Goal: Task Accomplishment & Management: Complete application form

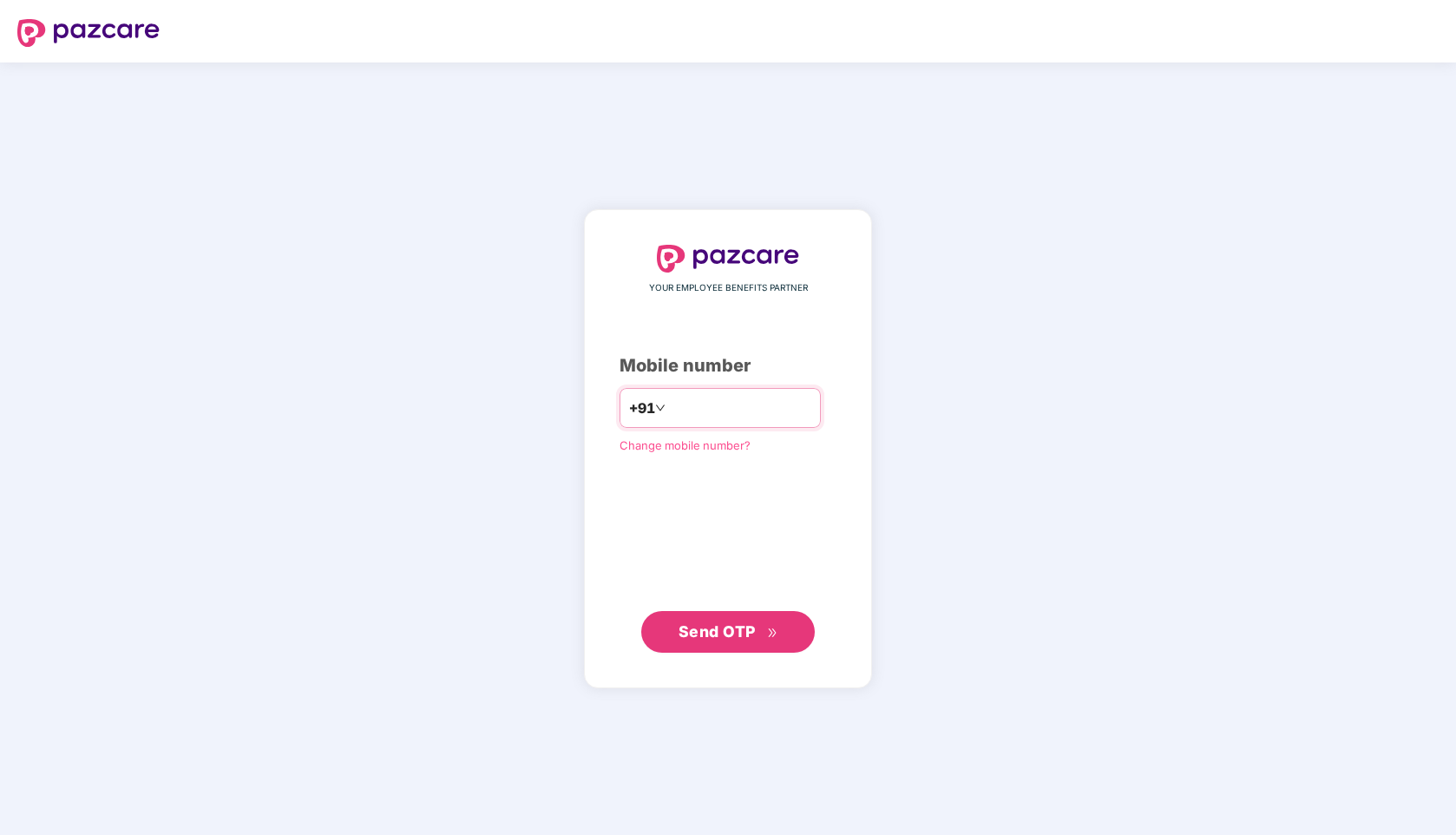
type input "**********"
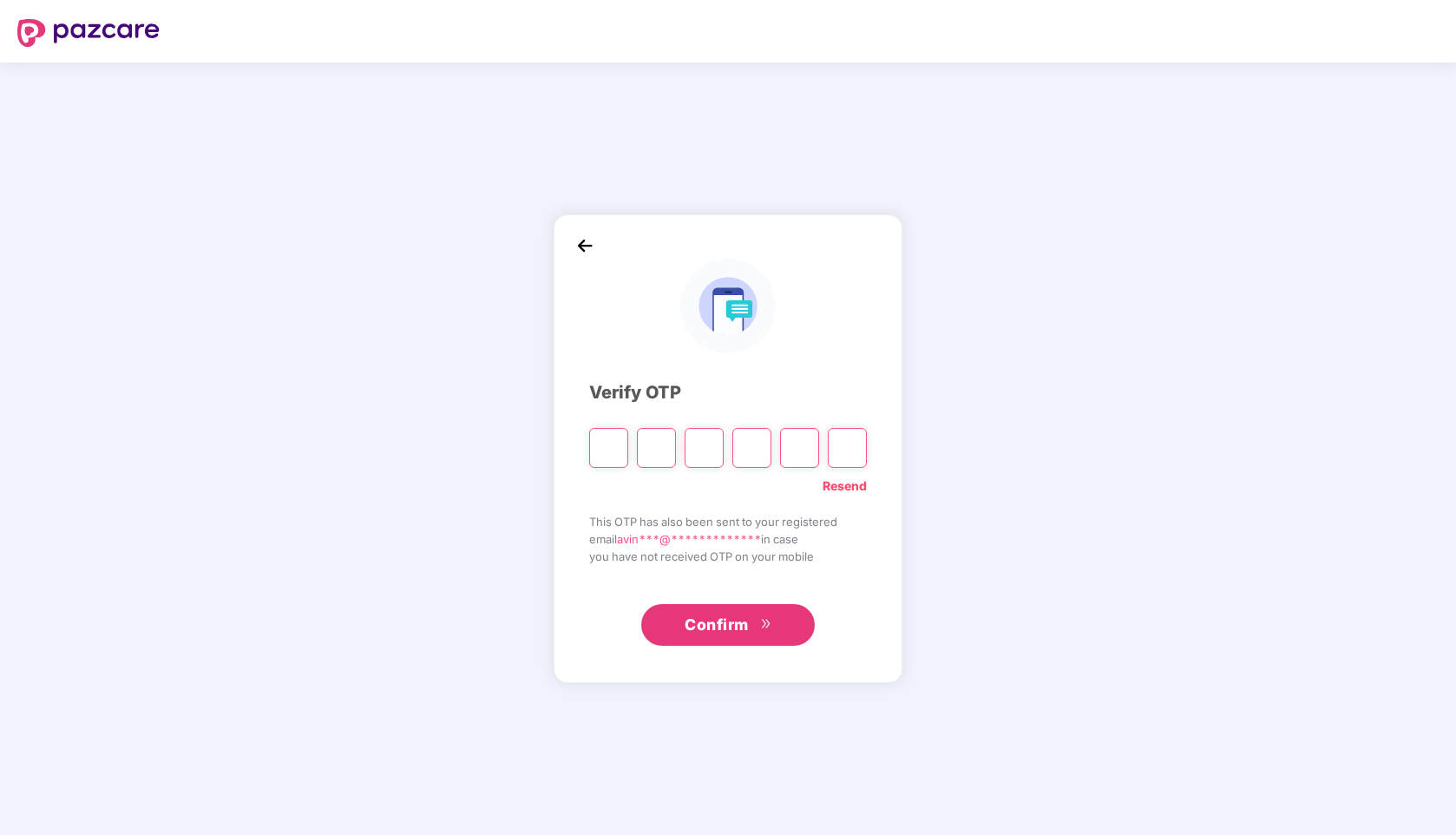
type input "*"
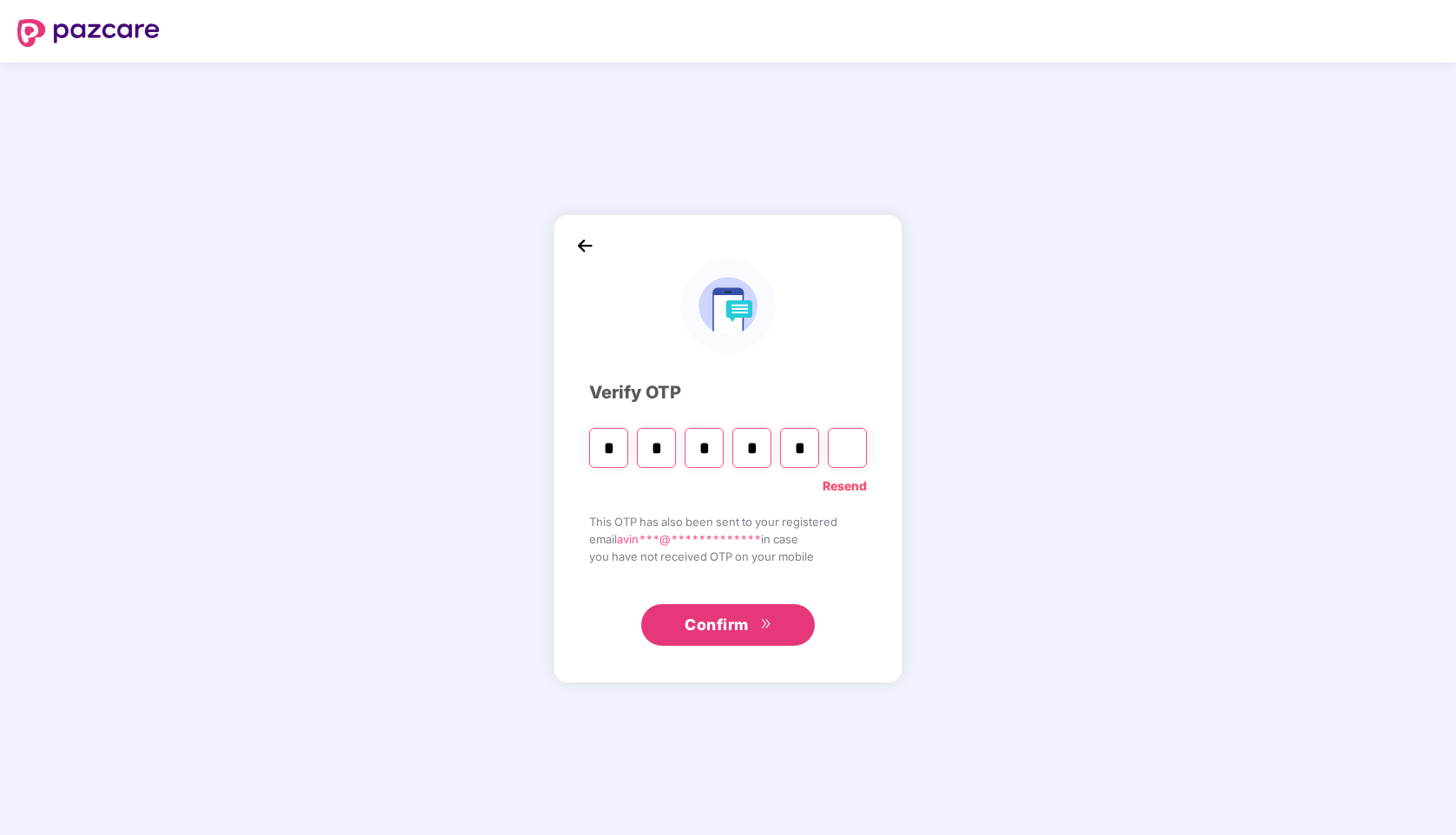
type input "*"
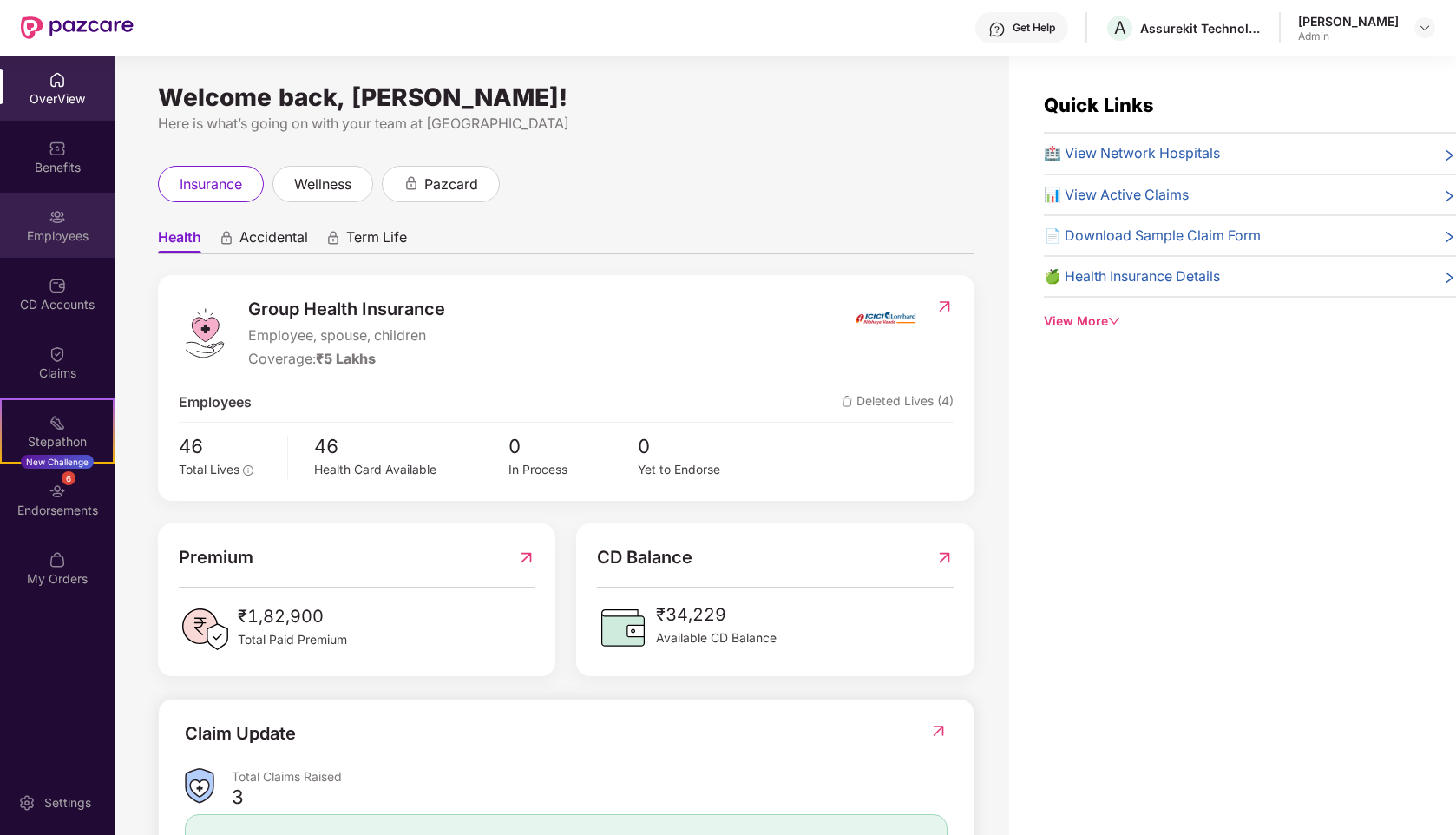
click at [46, 232] on div "Employees" at bounding box center [57, 235] width 114 height 18
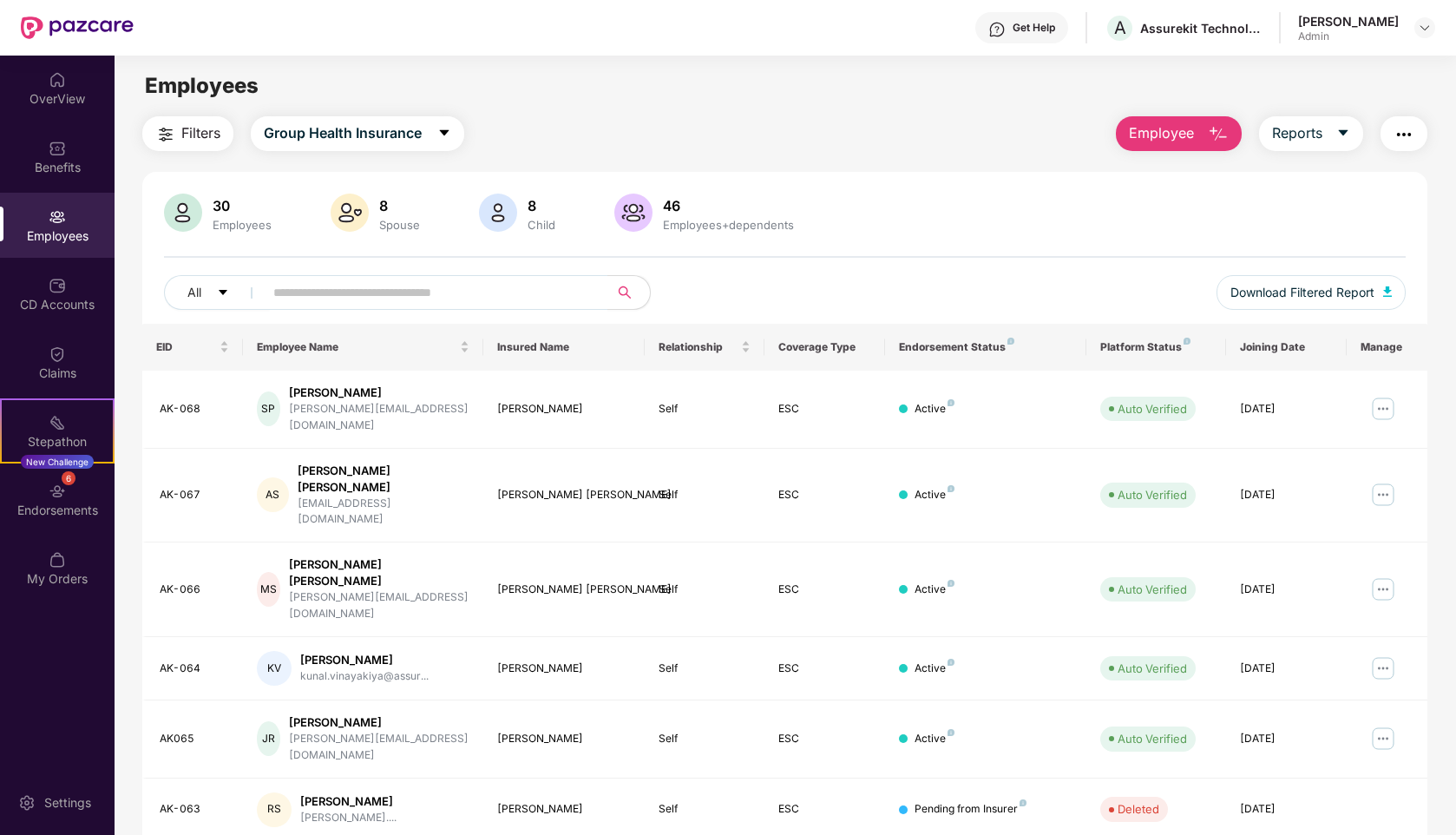
click at [1135, 136] on span "Employee" at bounding box center [1161, 133] width 65 height 21
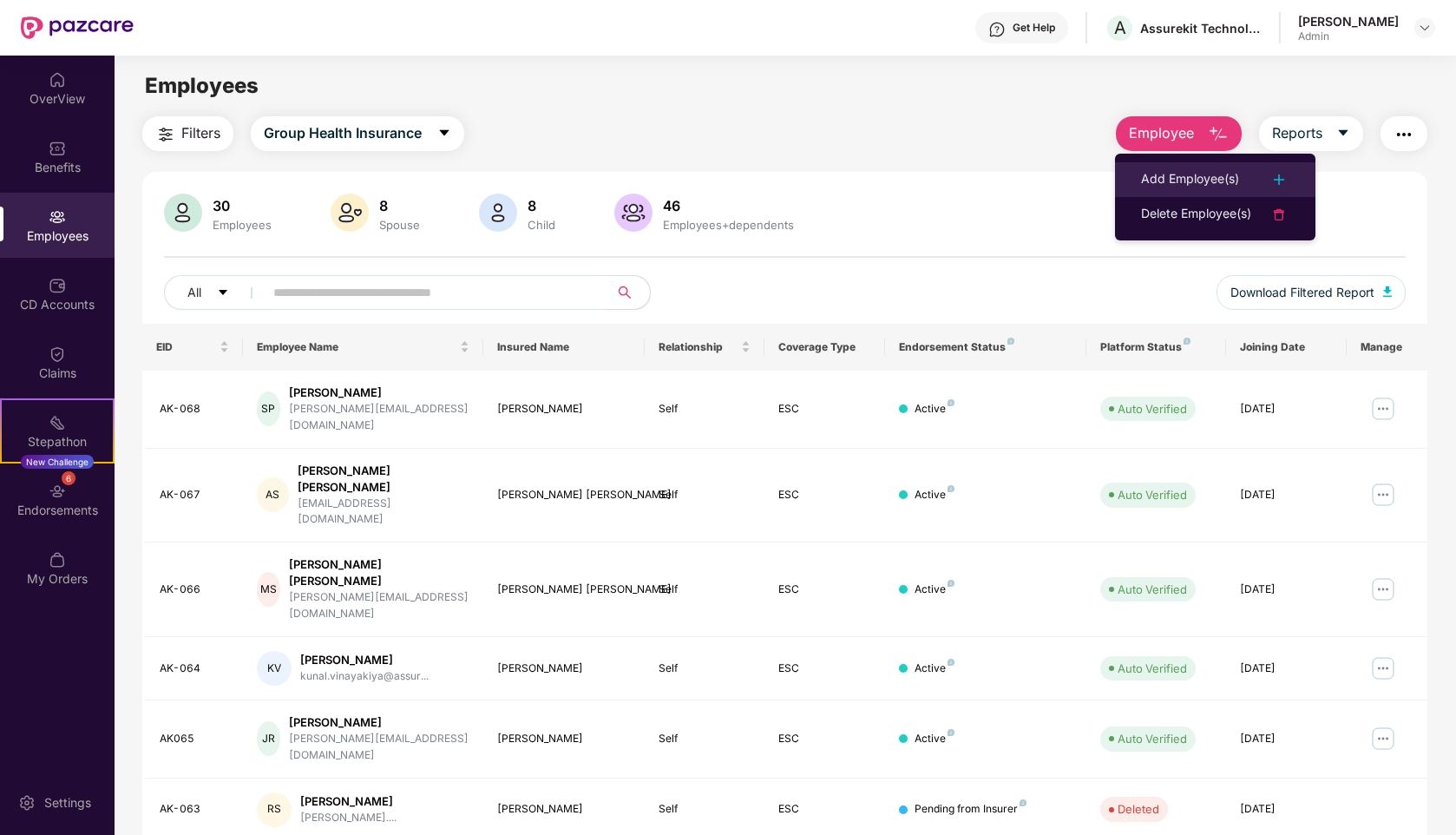
click at [1158, 166] on li "Add Employee(s)" at bounding box center [1215, 179] width 201 height 34
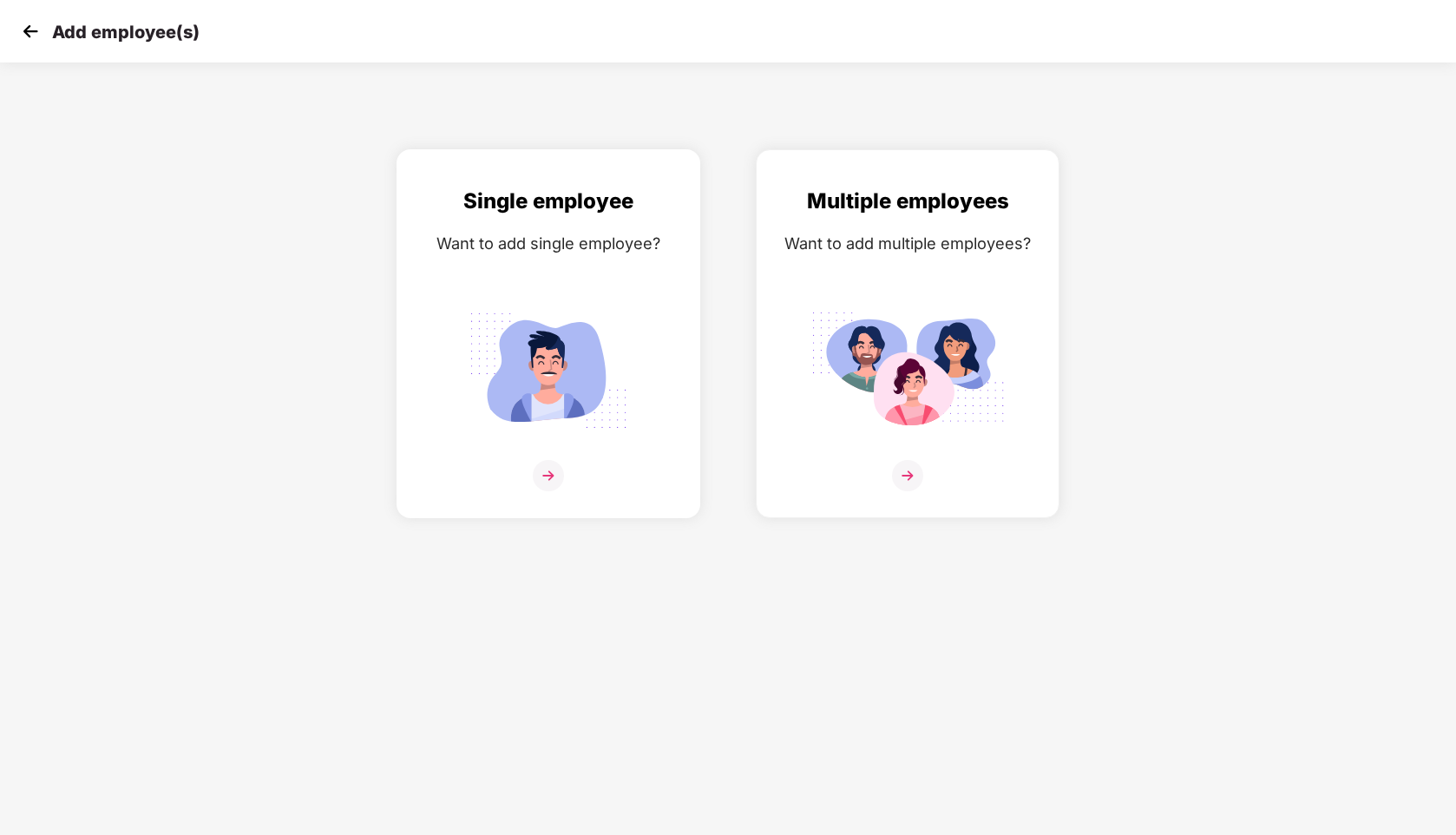
click at [556, 337] on img at bounding box center [548, 371] width 194 height 136
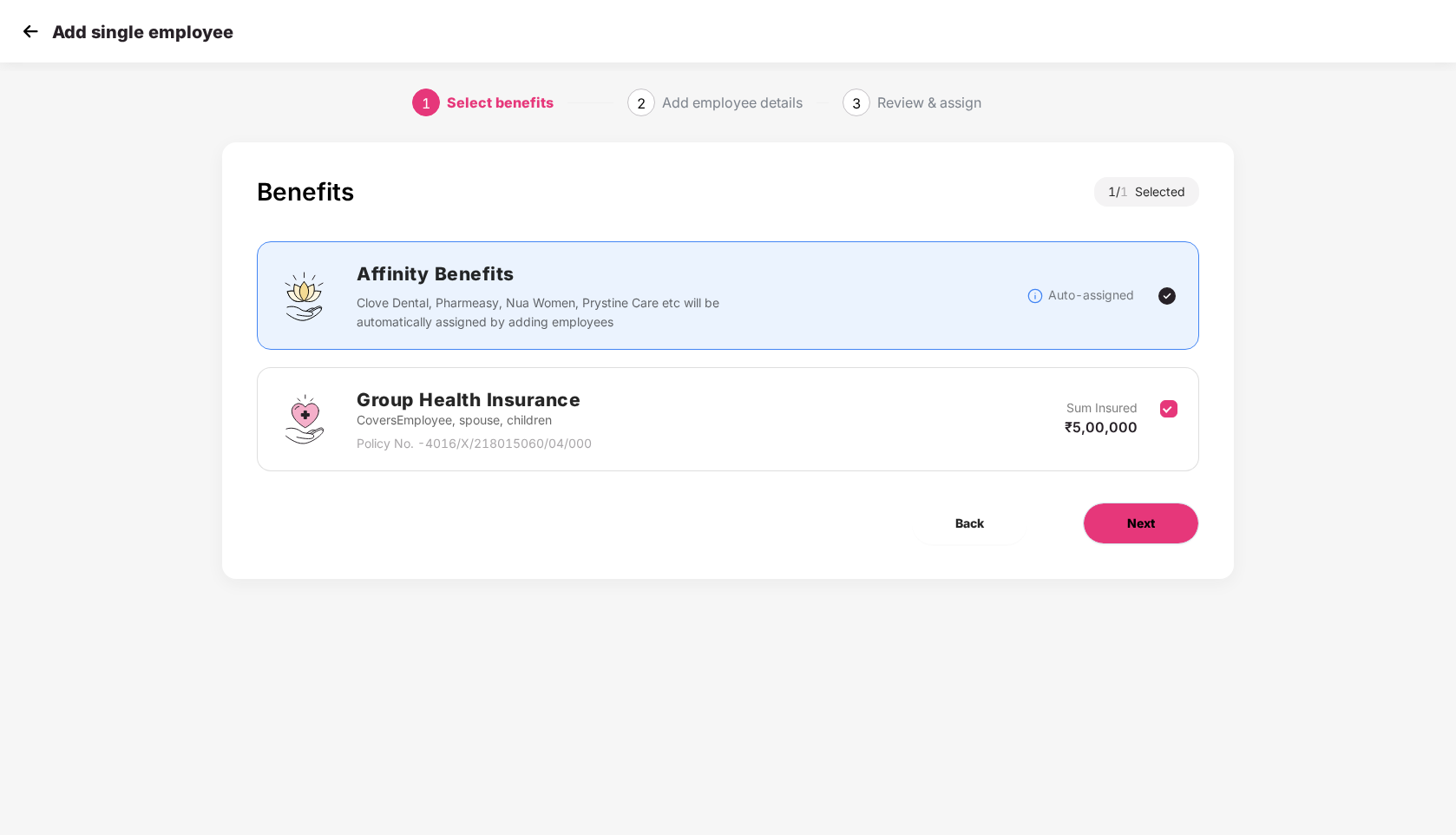
click at [1158, 521] on button "Next" at bounding box center [1140, 523] width 116 height 42
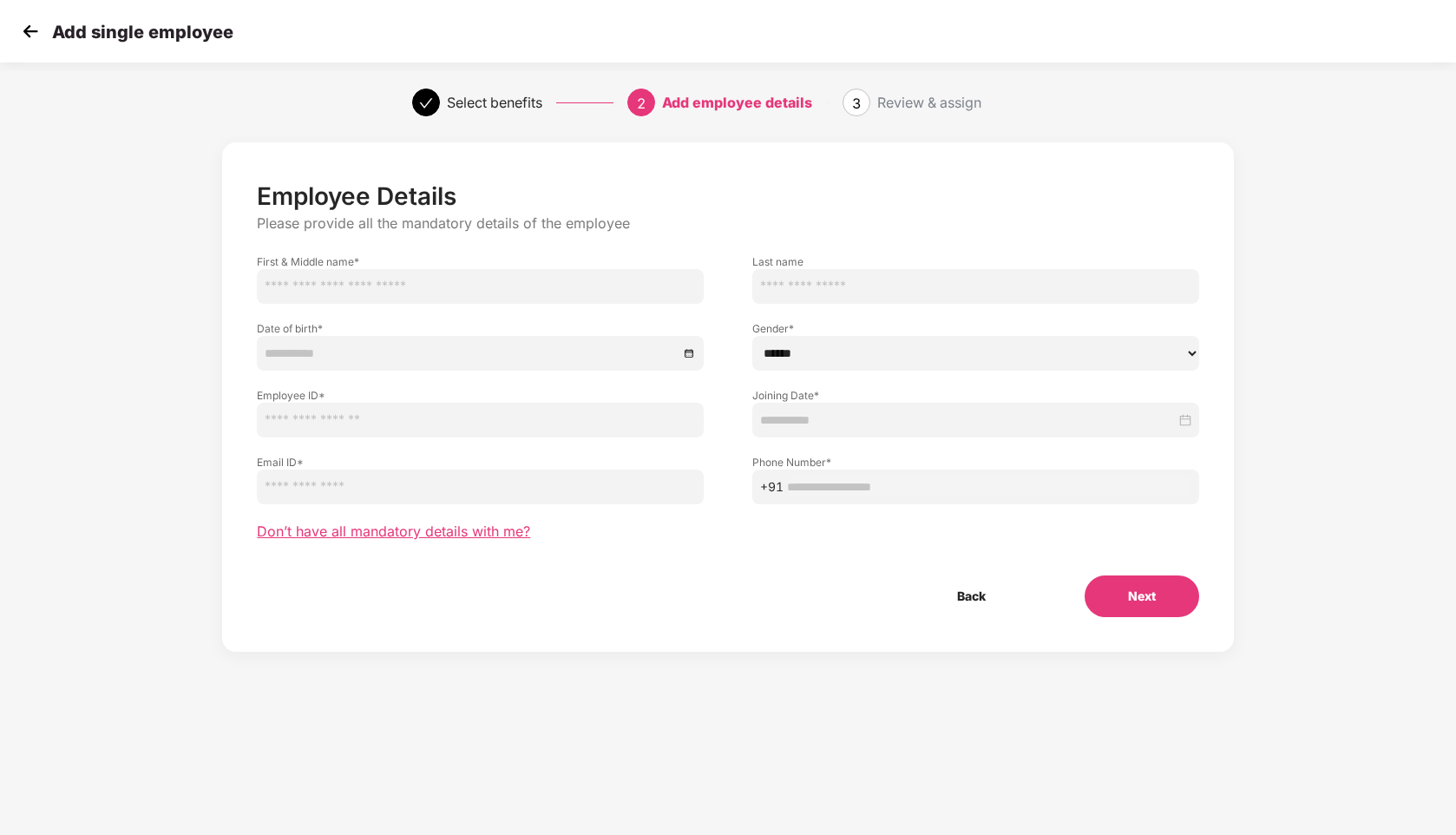
click at [368, 523] on span "Don’t have all mandatory details with me?" at bounding box center [393, 532] width 273 height 19
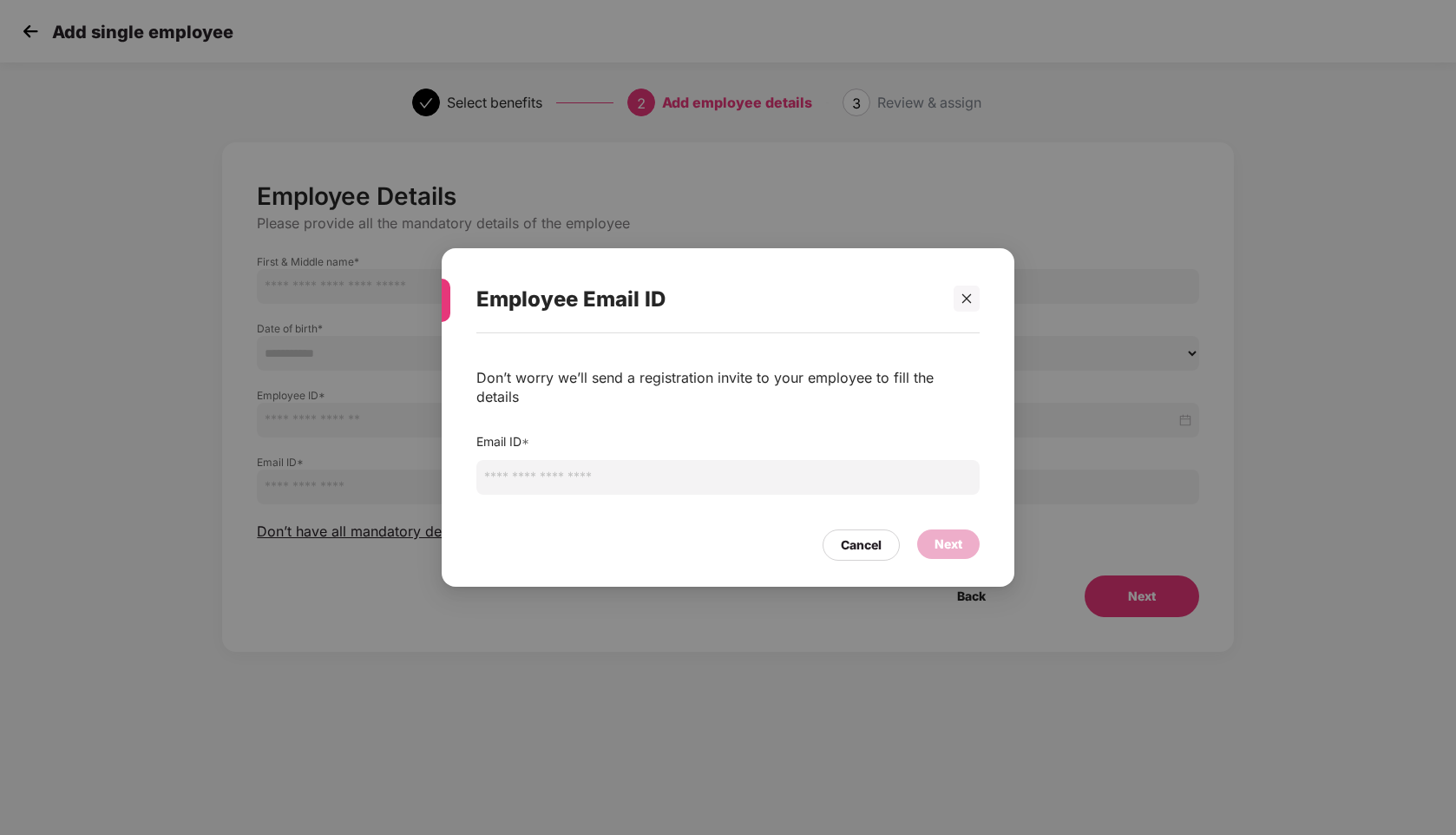
click at [564, 460] on input "email" at bounding box center [727, 477] width 503 height 34
type input "**********"
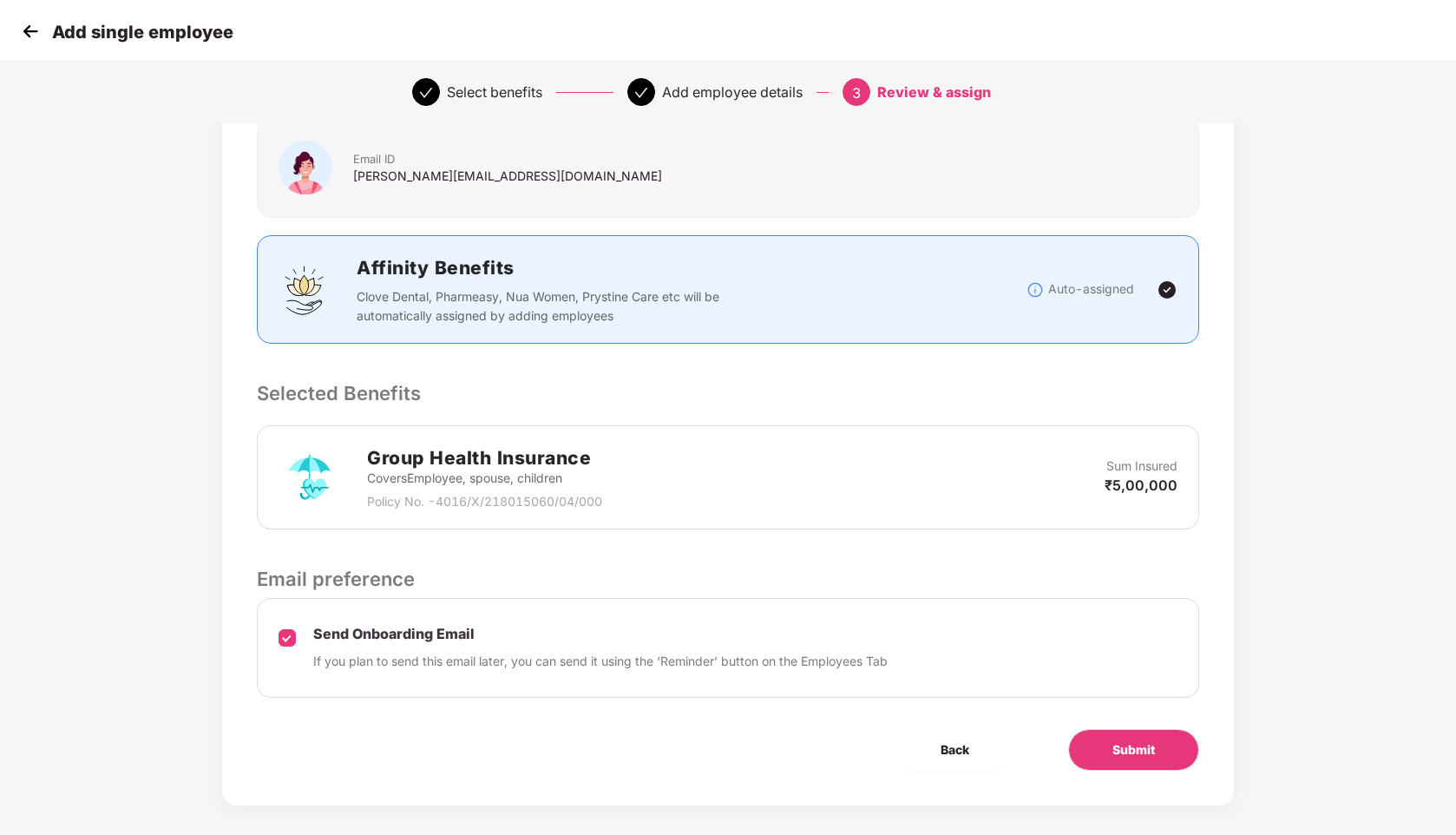
scroll to position [134, 0]
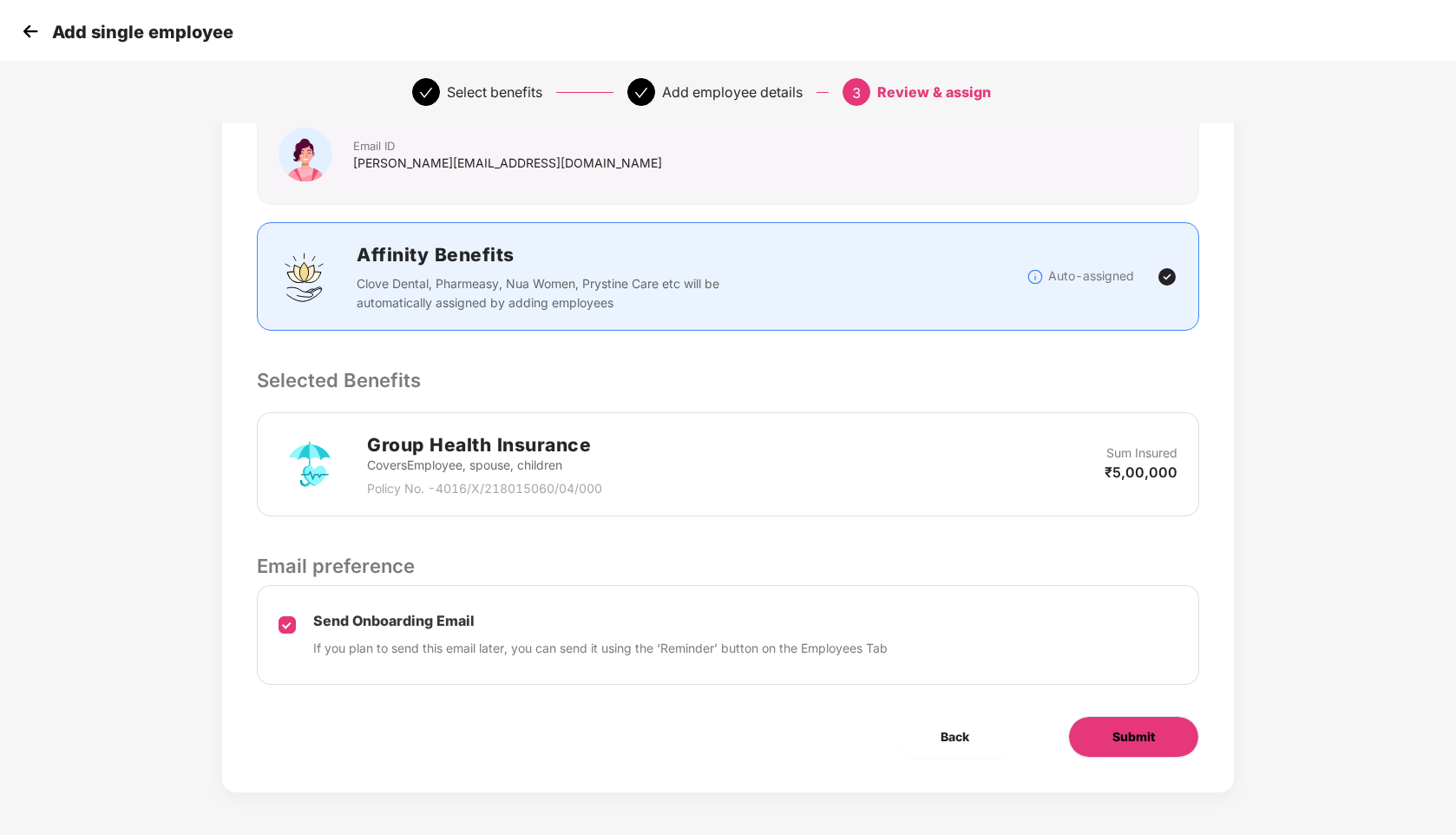
click at [1085, 725] on button "Submit" at bounding box center [1133, 736] width 131 height 42
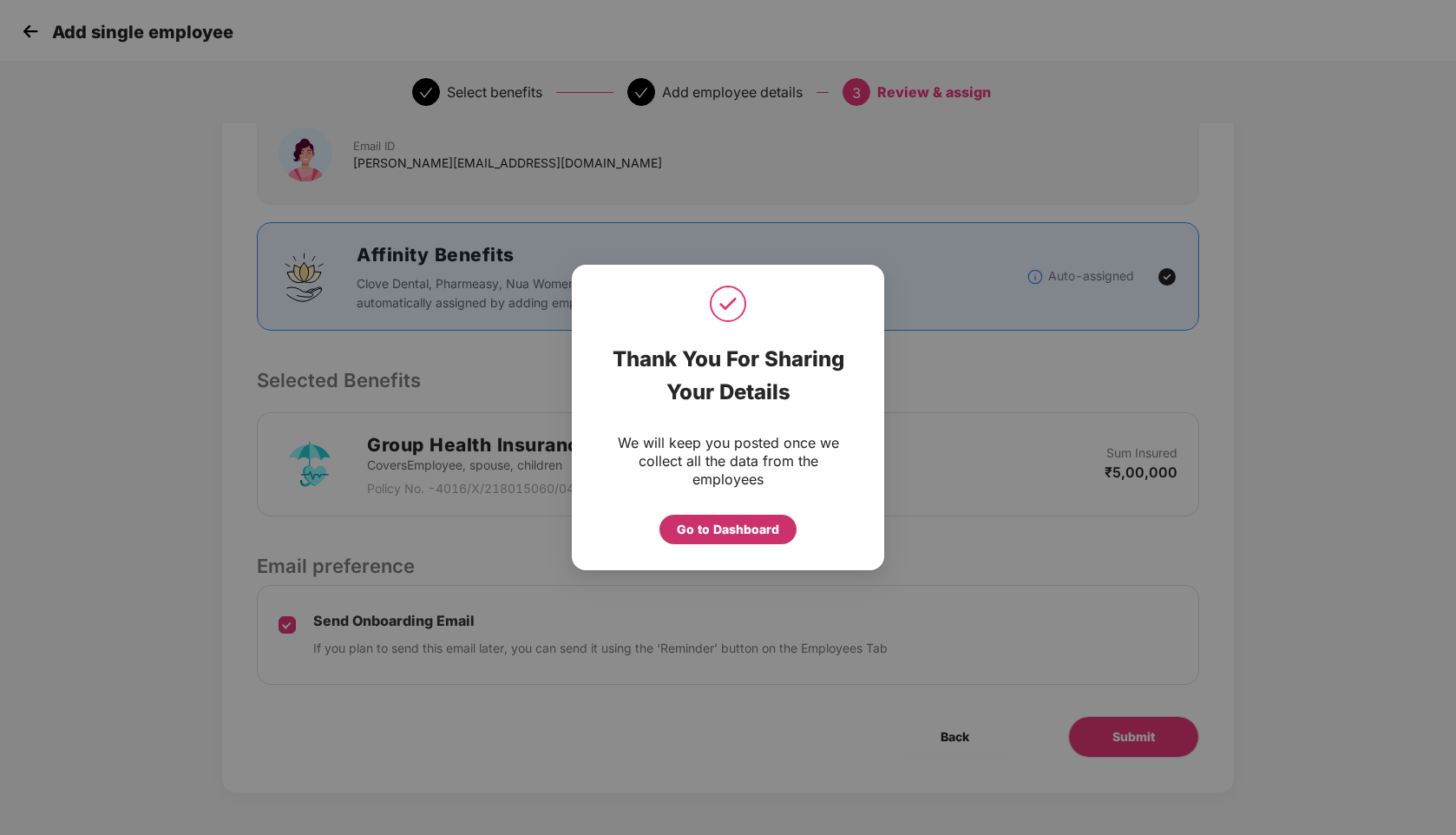
click at [731, 531] on div "Go to Dashboard" at bounding box center [728, 529] width 102 height 20
